Goal: Navigation & Orientation: Find specific page/section

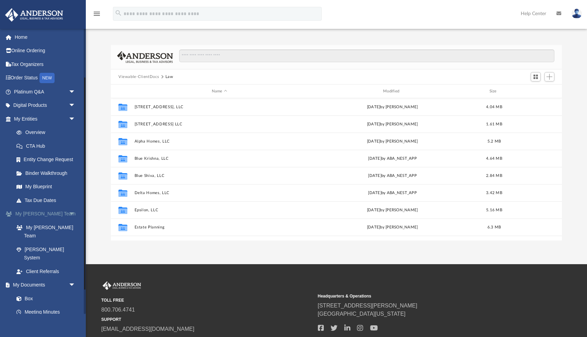
scroll to position [156, 451]
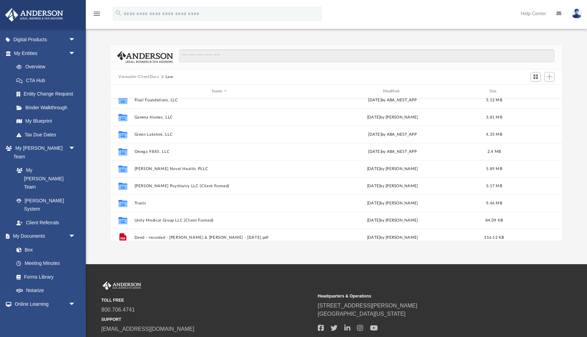
click at [52, 15] on img at bounding box center [34, 14] width 62 height 13
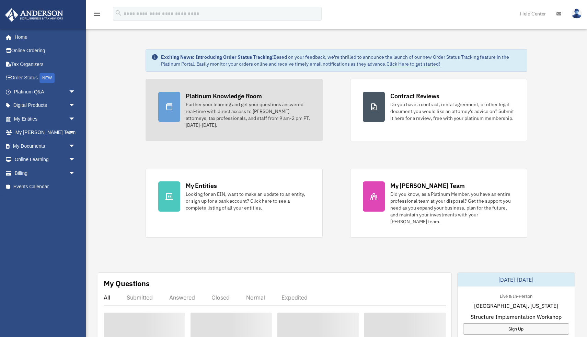
click at [237, 96] on div "Platinum Knowledge Room" at bounding box center [224, 96] width 76 height 9
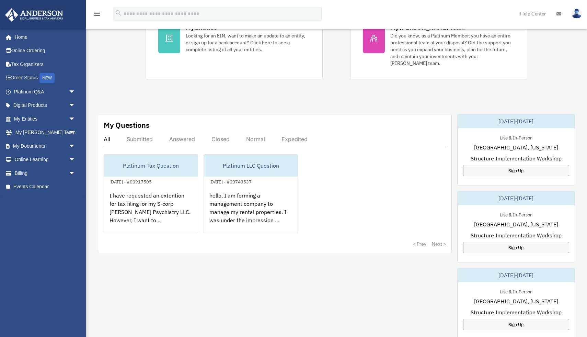
scroll to position [176, 0]
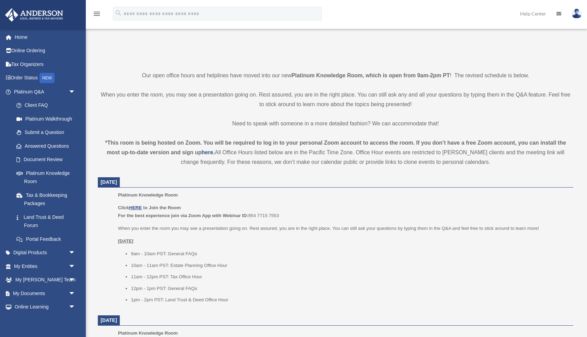
scroll to position [136, 0]
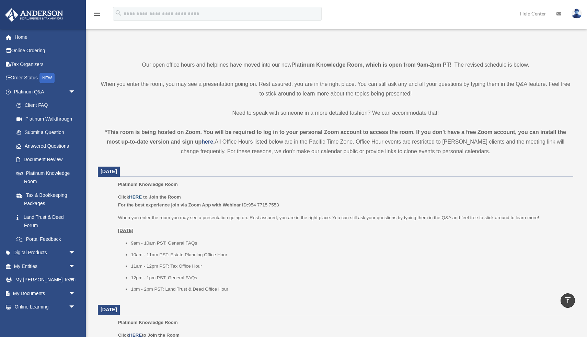
click at [139, 197] on u "HERE" at bounding box center [135, 196] width 13 height 5
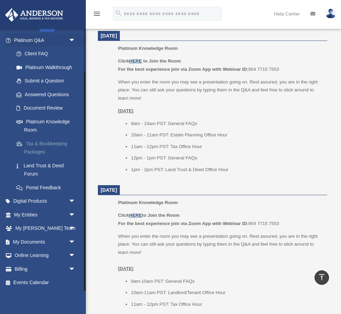
scroll to position [315, 0]
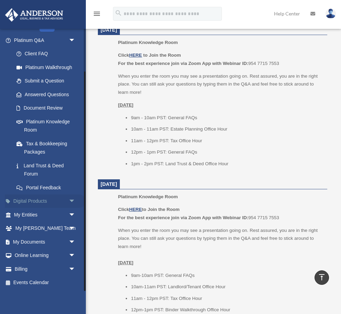
click at [71, 199] on span "arrow_drop_down" at bounding box center [76, 201] width 14 height 14
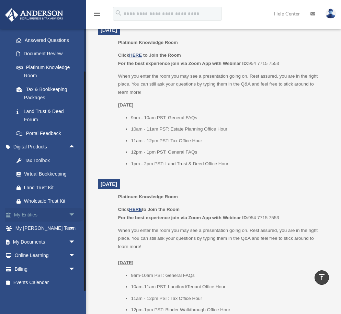
click at [72, 212] on span "arrow_drop_down" at bounding box center [76, 215] width 14 height 14
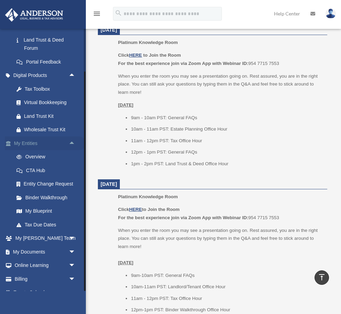
scroll to position [187, 0]
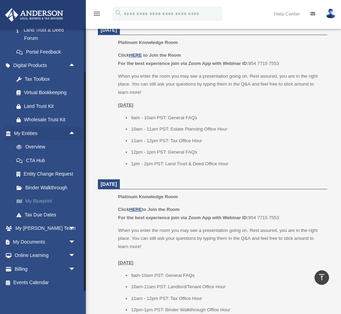
click at [41, 202] on link "My Blueprint" at bounding box center [48, 201] width 76 height 14
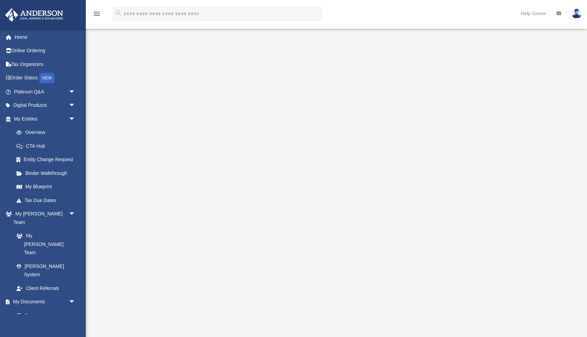
scroll to position [16, 0]
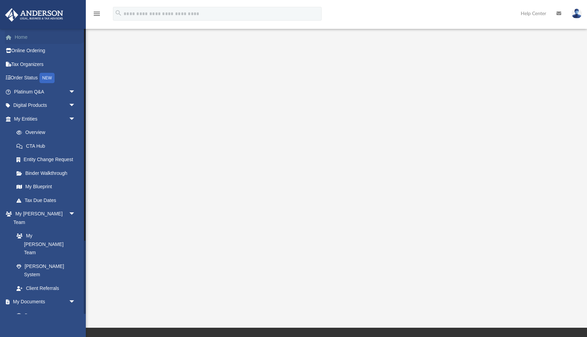
click at [23, 37] on link "Home" at bounding box center [45, 37] width 81 height 14
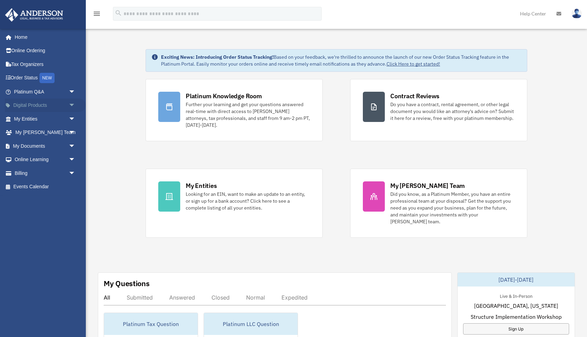
click at [73, 102] on span "arrow_drop_down" at bounding box center [76, 105] width 14 height 14
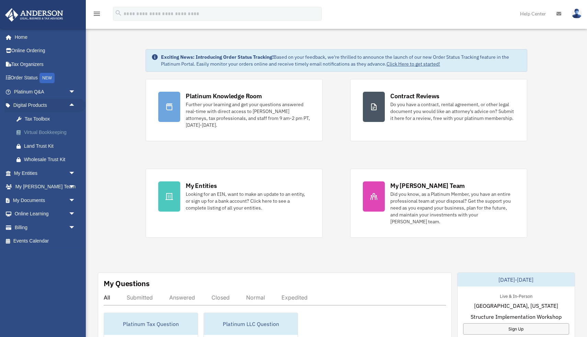
click at [60, 132] on div "Virtual Bookkeeping" at bounding box center [50, 132] width 53 height 9
